Goal: Information Seeking & Learning: Learn about a topic

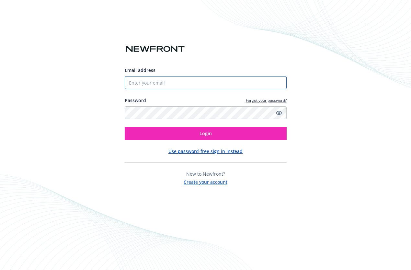
click at [150, 77] on input "Email address" at bounding box center [206, 82] width 162 height 13
click at [0, 270] on com-1password-button at bounding box center [0, 270] width 0 height 0
type input "[EMAIL_ADDRESS][DOMAIN_NAME]"
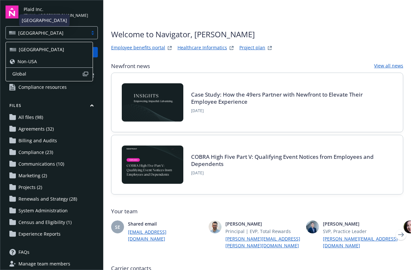
click at [51, 33] on div "USA" at bounding box center [47, 32] width 76 height 7
click at [27, 59] on span "Non-USA" at bounding box center [27, 61] width 19 height 7
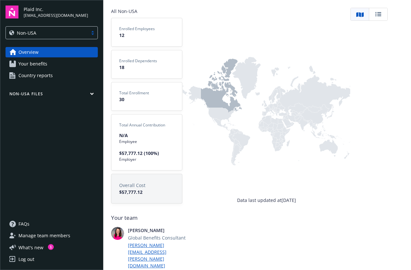
click at [41, 64] on span "Your benefits" at bounding box center [32, 64] width 29 height 10
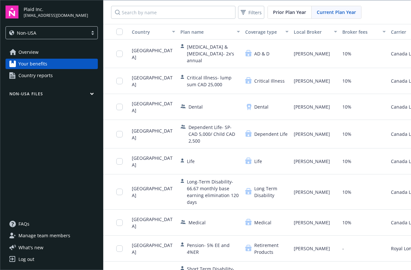
click at [162, 32] on div "Country" at bounding box center [150, 32] width 36 height 7
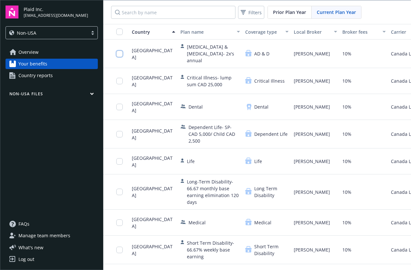
click at [123, 53] on input "checkbox" at bounding box center [119, 54] width 6 height 6
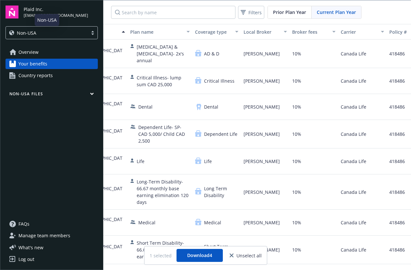
click at [37, 33] on div "Non-USA" at bounding box center [47, 32] width 76 height 7
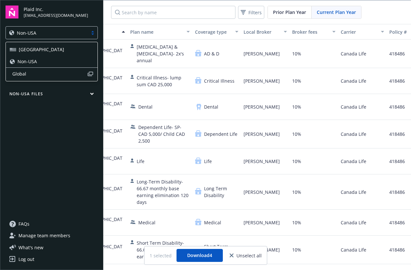
click at [28, 48] on div "USA" at bounding box center [52, 49] width 84 height 7
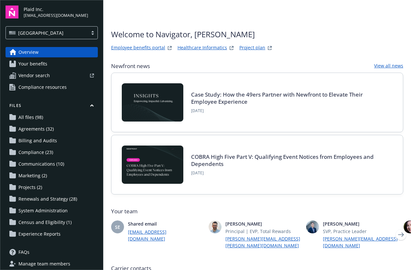
click at [32, 61] on span "Your benefits" at bounding box center [32, 64] width 29 height 10
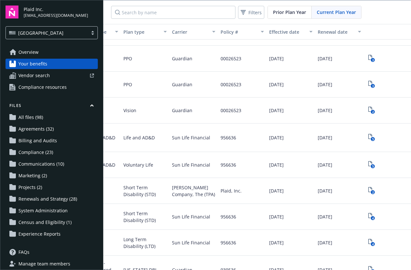
scroll to position [152, 123]
